Goal: Transaction & Acquisition: Purchase product/service

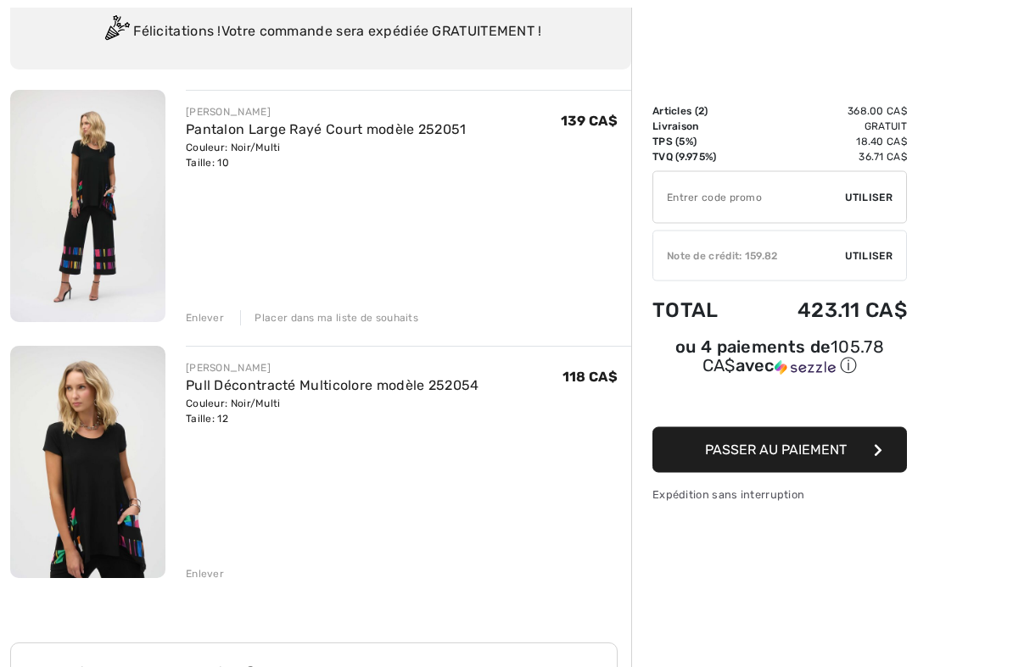
scroll to position [132, 0]
click at [212, 302] on div "JOSEPH RIBKOFF Pantalon Large Rayé Court modèle 252051 Couleur: Noir/Multi Tail…" at bounding box center [408, 208] width 445 height 236
click at [205, 304] on div "JOSEPH RIBKOFF Pantalon Large Rayé Court modèle 252051 Couleur: Noir/Multi Tail…" at bounding box center [408, 208] width 445 height 236
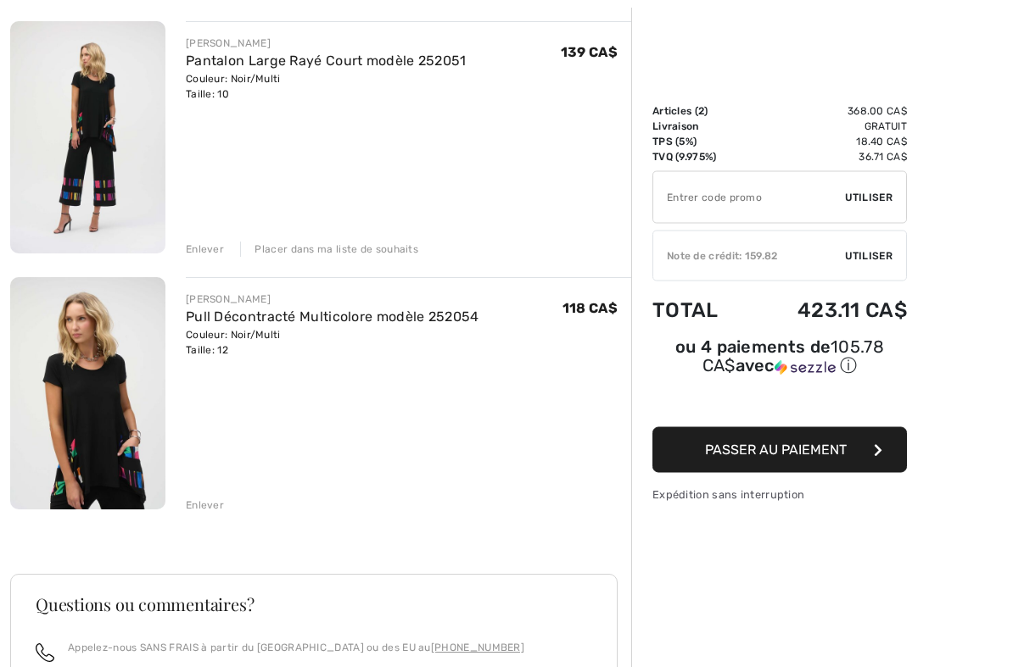
scroll to position [201, 0]
click at [204, 242] on div "Enlever" at bounding box center [205, 249] width 38 height 15
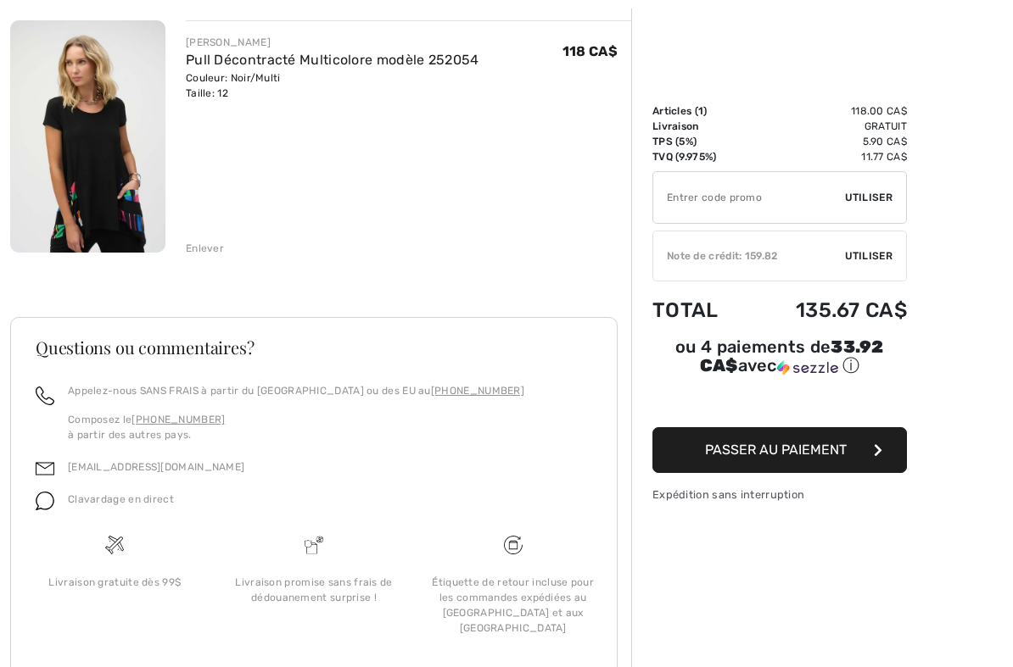
click at [205, 259] on div "JOSEPH RIBKOFF Pull Décontracté Multicolore modèle 252054 Couleur: Noir/Multi T…" at bounding box center [320, 370] width 621 height 700
click at [209, 249] on div "Enlever" at bounding box center [205, 248] width 38 height 15
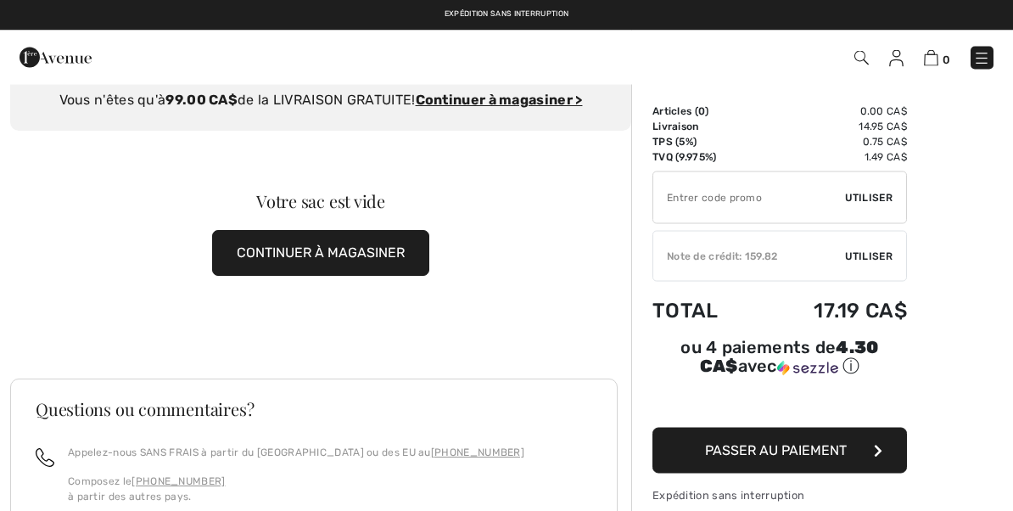
scroll to position [0, 0]
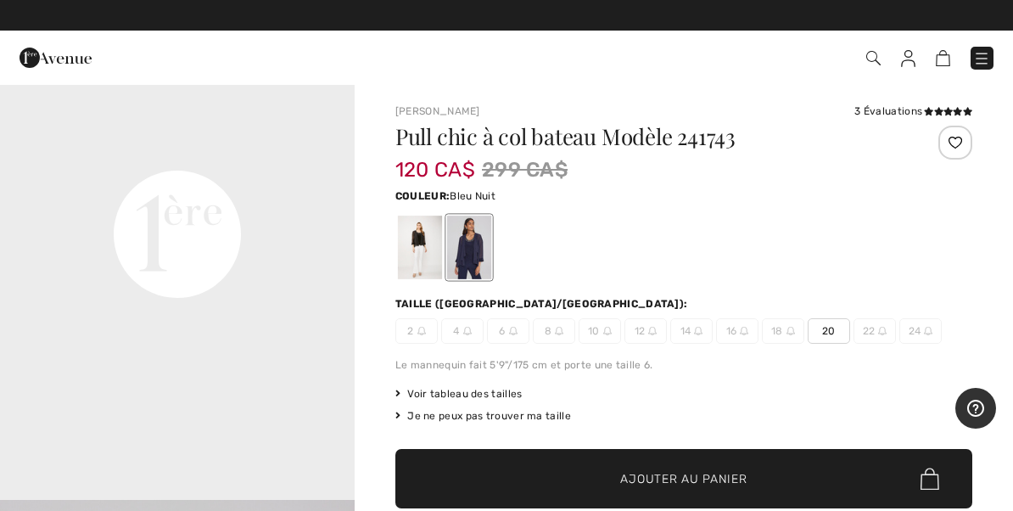
click at [829, 164] on div "120 CA$ 299 CA$" at bounding box center [635, 169] width 481 height 31
click at [427, 236] on div at bounding box center [420, 247] width 44 height 64
